Goal: Task Accomplishment & Management: Complete application form

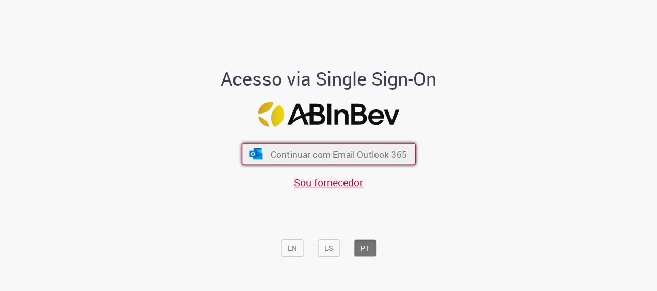
click at [354, 151] on span "Continuar com Email Outlook 365" at bounding box center [338, 154] width 136 height 12
